Goal: Information Seeking & Learning: Find contact information

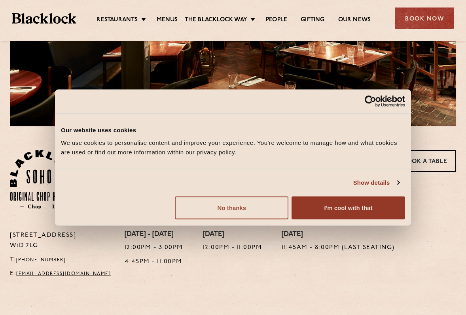
click at [244, 209] on button "No thanks" at bounding box center [231, 207] width 113 height 23
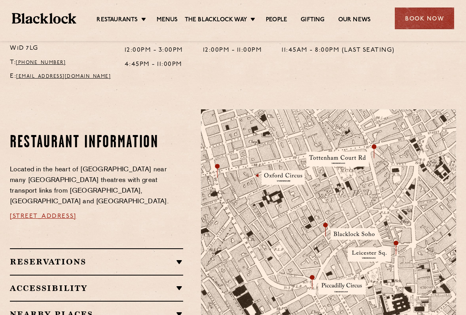
scroll to position [435, 0]
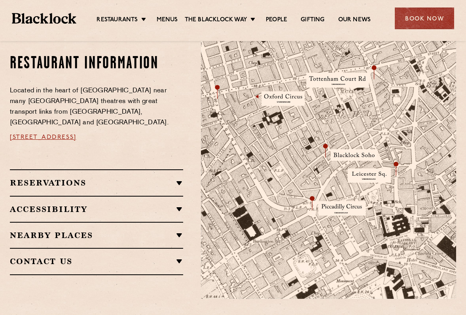
click at [160, 205] on h2 "Accessibility" at bounding box center [96, 209] width 173 height 9
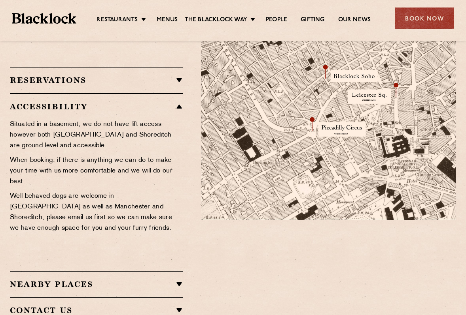
scroll to position [553, 0]
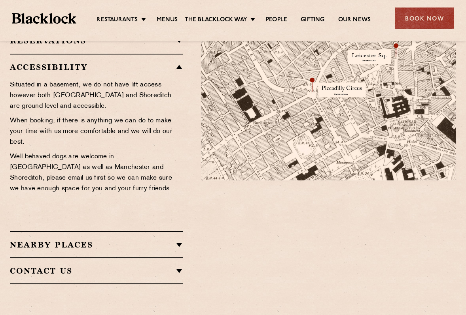
click at [134, 240] on h2 "Nearby Places" at bounding box center [96, 244] width 173 height 9
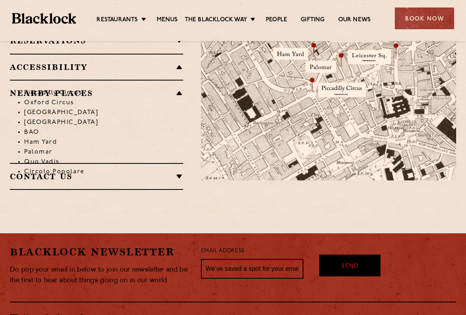
scroll to position [474, 0]
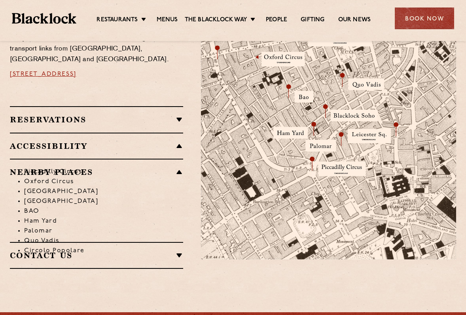
click at [176, 167] on li "Piccadilly Circus" at bounding box center [103, 172] width 159 height 10
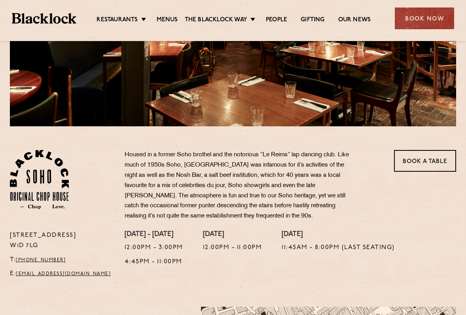
scroll to position [198, 0]
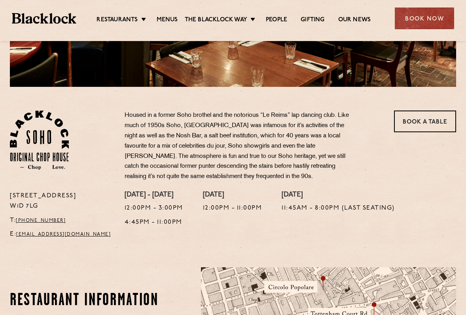
drag, startPoint x: 41, startPoint y: 206, endPoint x: 7, endPoint y: 195, distance: 35.6
click at [6, 196] on div "[STREET_ADDRESS] T: [PHONE_NUMBER] E: [EMAIL_ADDRESS][DOMAIN_NAME]" at bounding box center [61, 217] width 115 height 53
copy p "[STREET_ADDRESS]"
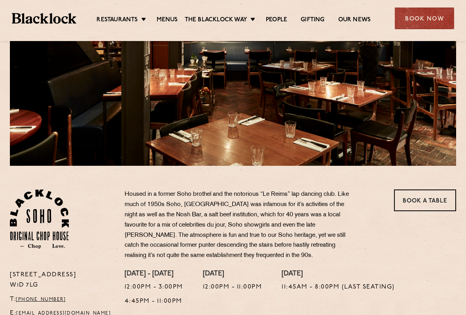
scroll to position [0, 0]
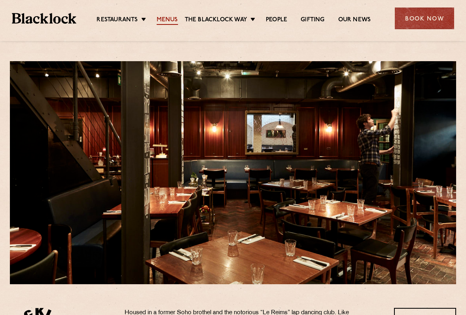
click at [168, 18] on link "Menus" at bounding box center [167, 20] width 21 height 9
